Goal: Task Accomplishment & Management: Manage account settings

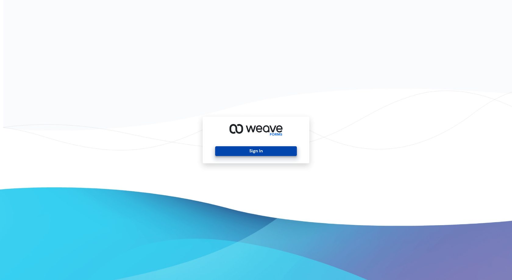
click at [274, 155] on button "Sign In" at bounding box center [255, 151] width 81 height 10
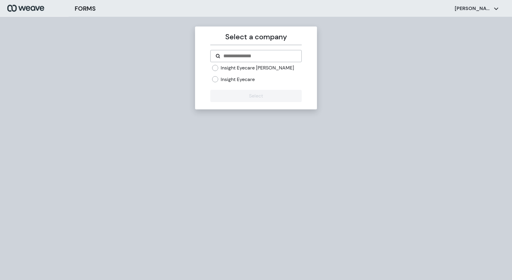
click at [245, 68] on label "Insight Eyecare [PERSON_NAME]" at bounding box center [256, 68] width 73 height 7
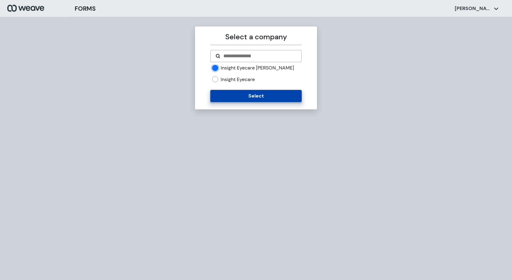
click at [260, 94] on button "Select" at bounding box center [255, 96] width 91 height 12
